Goal: Transaction & Acquisition: Download file/media

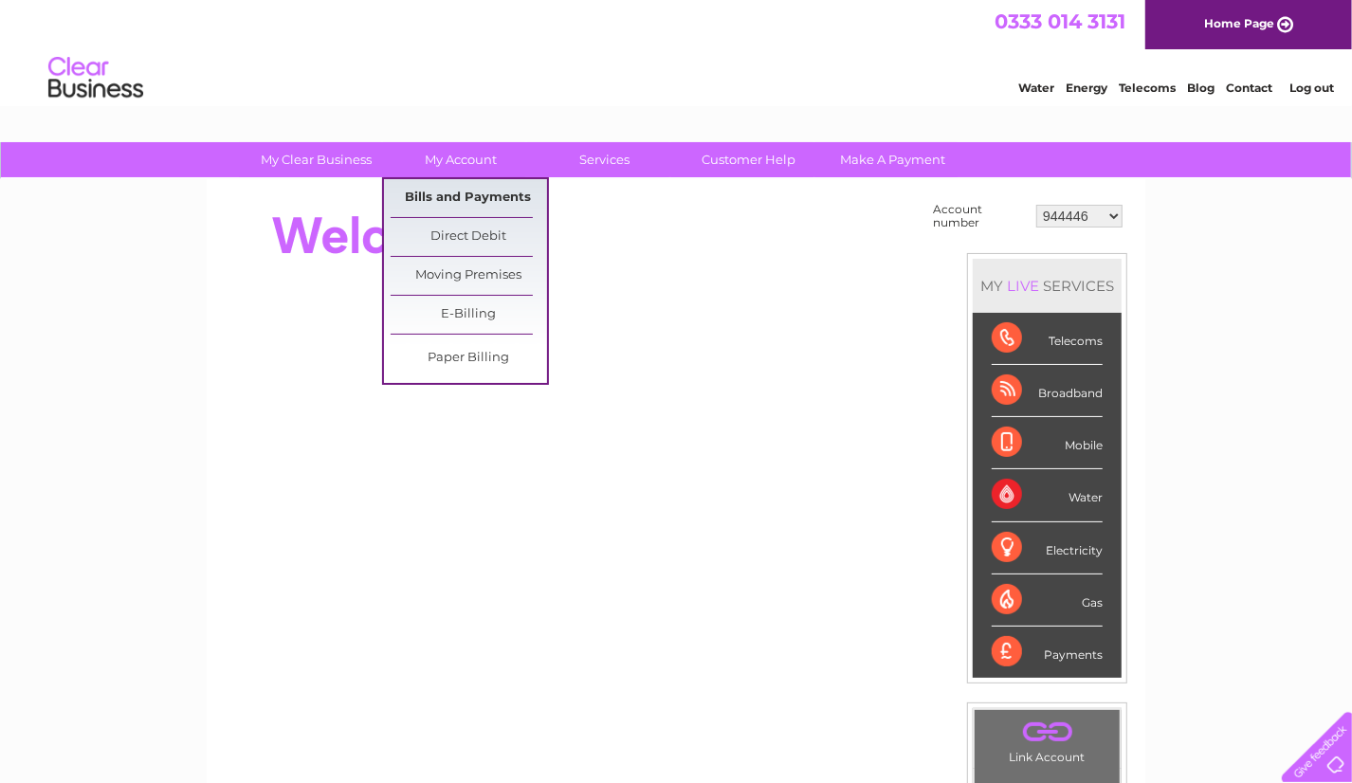
click at [451, 195] on link "Bills and Payments" at bounding box center [469, 198] width 156 height 38
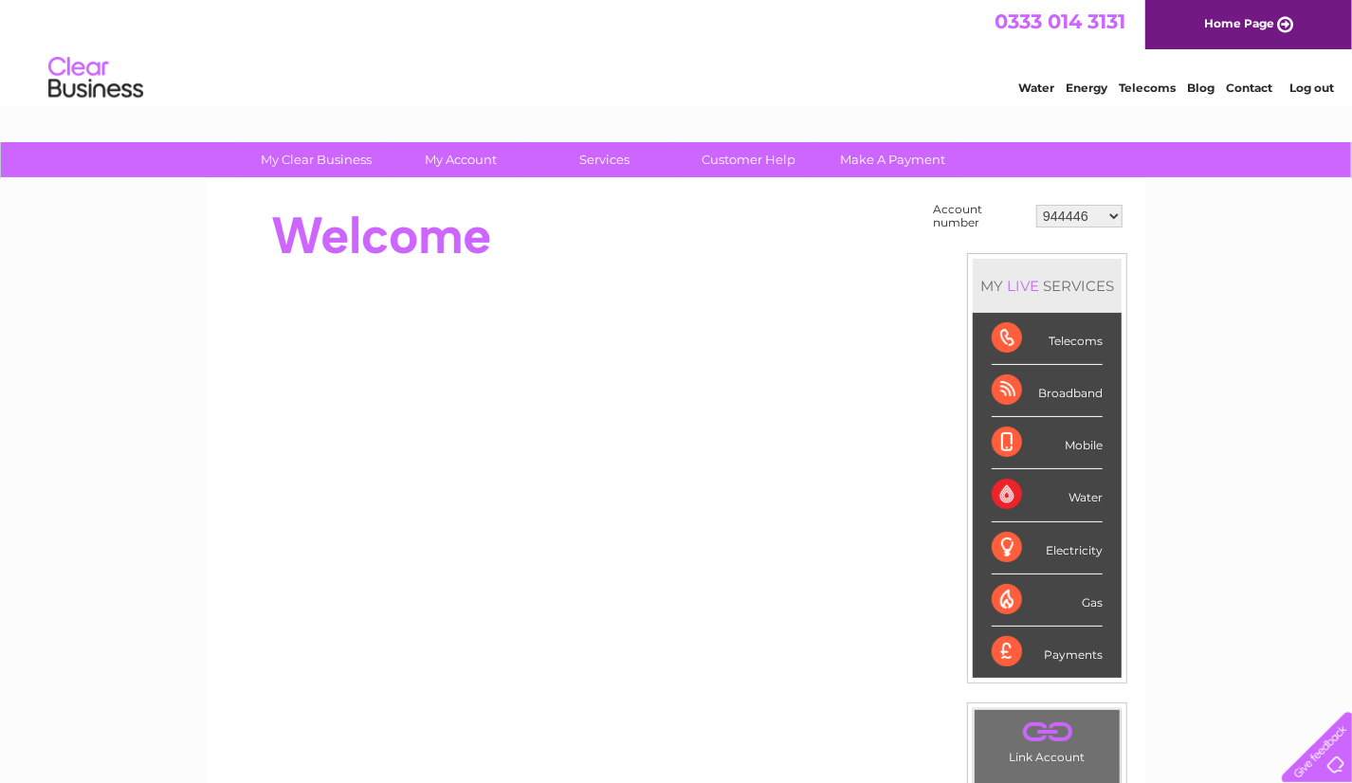
click at [1100, 215] on select "944446 956924 30302762" at bounding box center [1080, 216] width 86 height 23
select select "30302762"
click at [1038, 205] on select "944446 956924 30302762" at bounding box center [1080, 216] width 86 height 23
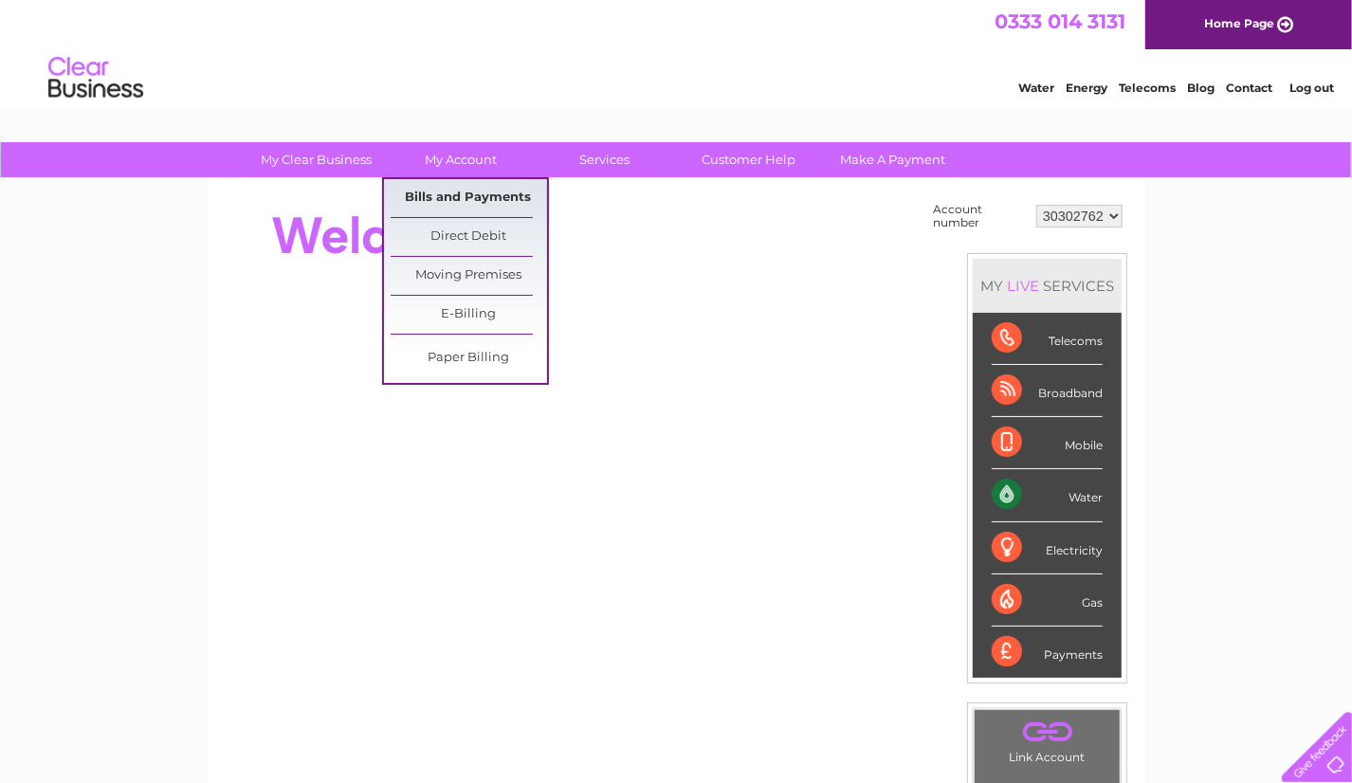
click at [465, 192] on link "Bills and Payments" at bounding box center [469, 198] width 156 height 38
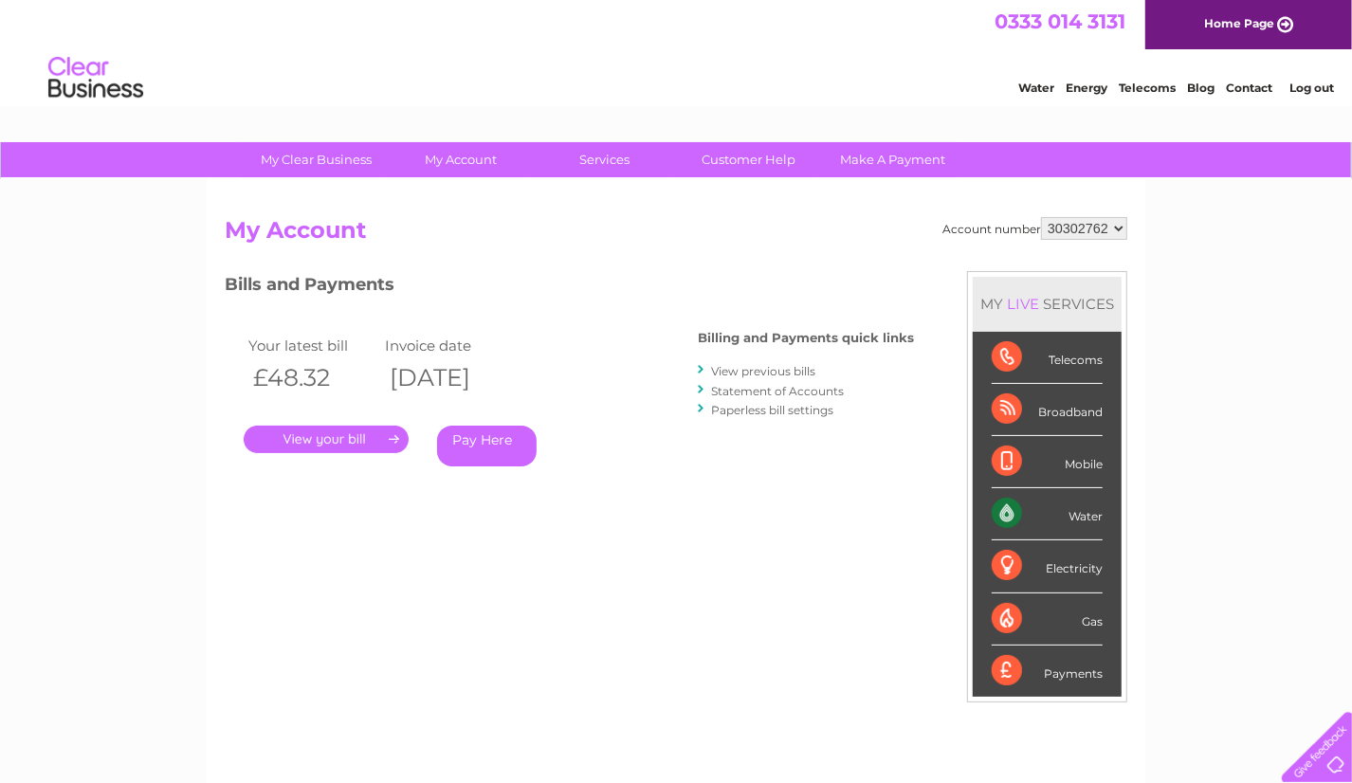
click at [753, 393] on link "Statement of Accounts" at bounding box center [777, 391] width 133 height 14
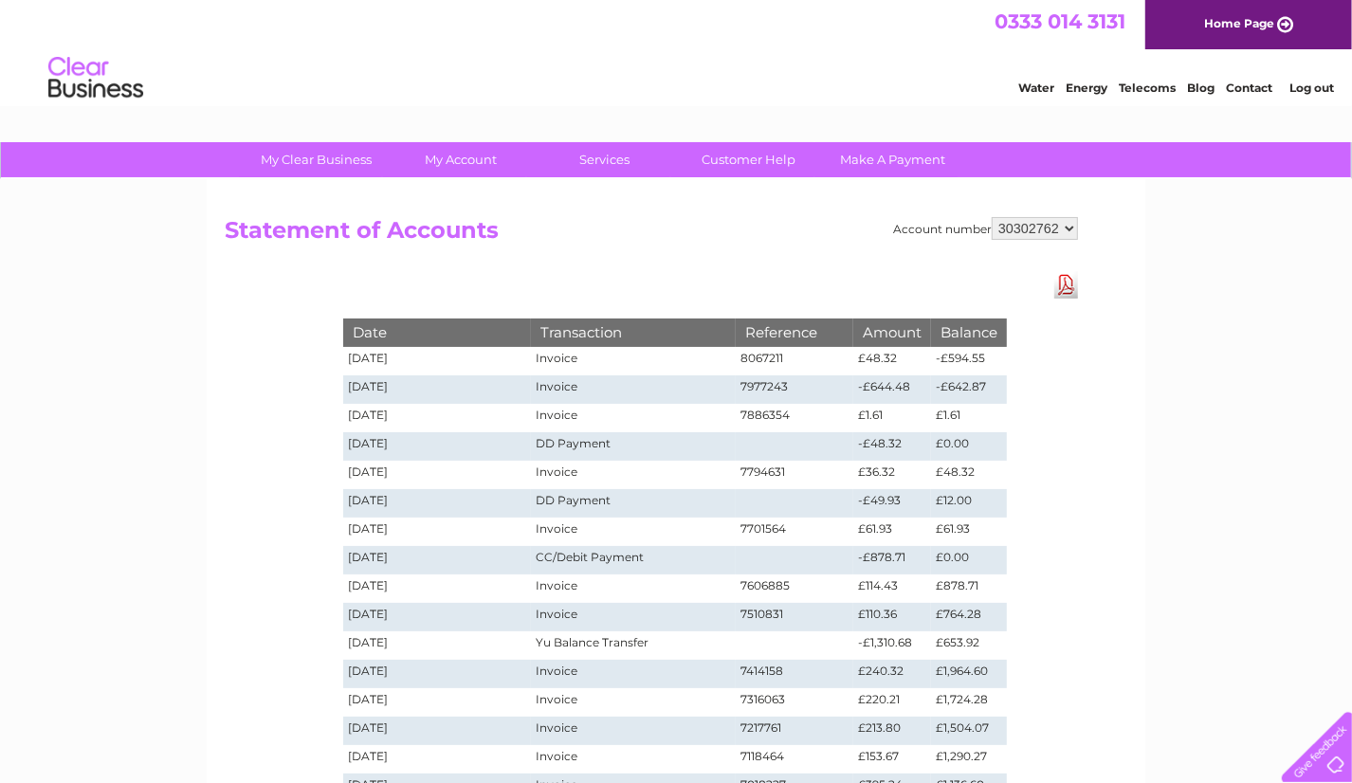
click at [1065, 288] on link "Download Pdf" at bounding box center [1067, 285] width 24 height 28
click at [980, 420] on td "£1.61" at bounding box center [969, 418] width 76 height 28
